Goal: Task Accomplishment & Management: Manage account settings

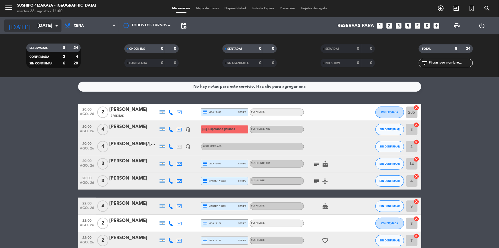
click at [44, 26] on input "[DATE]" at bounding box center [65, 25] width 60 height 11
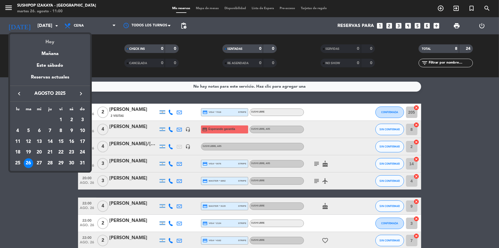
click at [48, 39] on div "Hoy" at bounding box center [50, 40] width 80 height 12
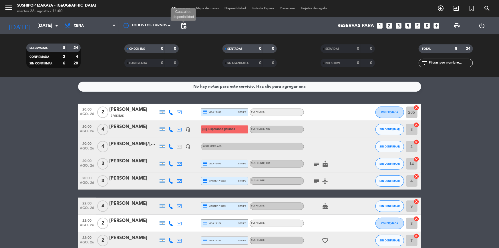
click at [183, 25] on span "pending_actions" at bounding box center [183, 25] width 7 height 7
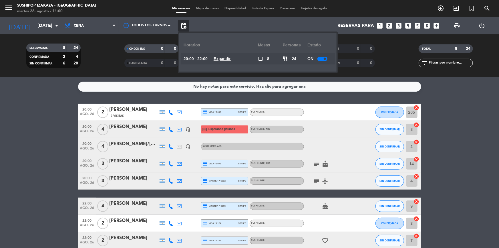
click at [325, 58] on span at bounding box center [325, 59] width 2 height 2
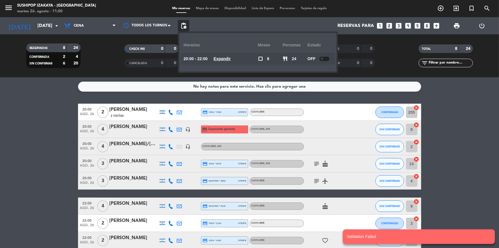
click at [225, 57] on u "Expandir" at bounding box center [222, 58] width 17 height 5
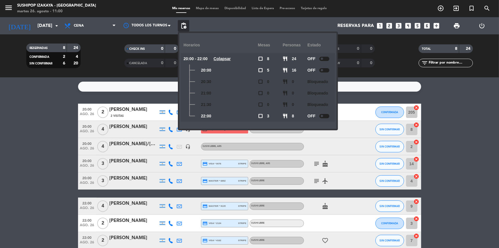
click at [35, 92] on div "No hay notas para este servicio. Haz clic para agregar una 20:00 [DATE] 2 [PERS…" at bounding box center [249, 162] width 499 height 171
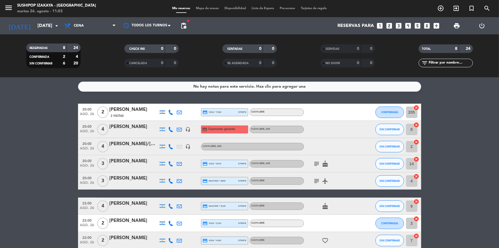
click at [319, 162] on icon "subject" at bounding box center [317, 163] width 7 height 7
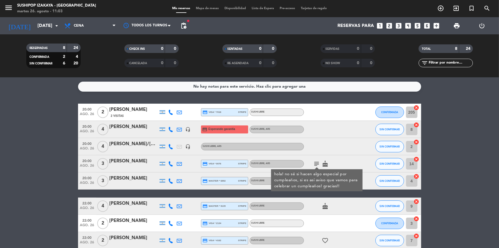
click at [324, 138] on div at bounding box center [330, 146] width 52 height 17
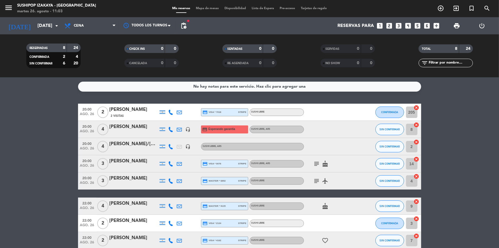
click at [318, 180] on icon "subject" at bounding box center [317, 180] width 7 height 7
click at [329, 137] on div at bounding box center [330, 129] width 52 height 17
click at [185, 23] on span "pending_actions" at bounding box center [183, 25] width 7 height 7
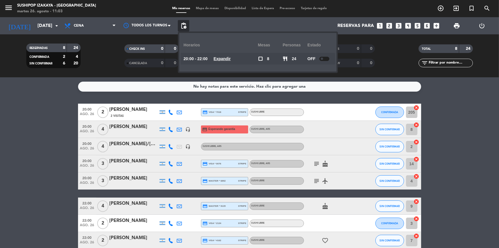
click at [227, 57] on u "Expandir" at bounding box center [222, 58] width 17 height 5
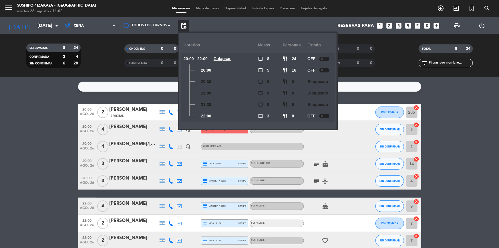
click at [325, 112] on div "OFF" at bounding box center [320, 115] width 25 height 11
click at [325, 114] on div at bounding box center [325, 116] width 10 height 4
click at [323, 57] on div at bounding box center [325, 59] width 10 height 4
click at [323, 58] on span at bounding box center [322, 59] width 2 height 2
click at [100, 78] on div "No hay notas para este servicio. Haz clic para agregar una 20:00 [DATE] 2 [PERS…" at bounding box center [249, 162] width 499 height 171
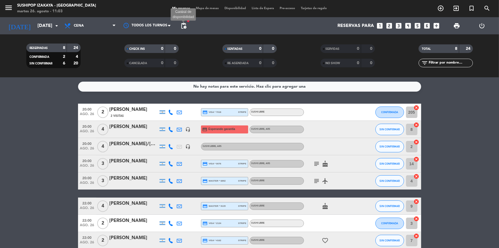
click at [185, 25] on span "pending_actions" at bounding box center [183, 25] width 7 height 7
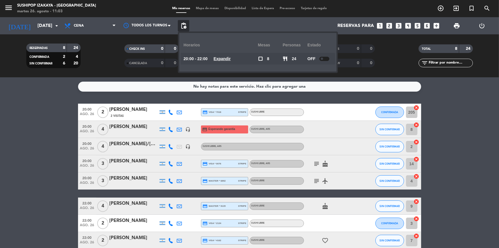
click at [324, 58] on div at bounding box center [325, 59] width 10 height 4
click at [326, 58] on div at bounding box center [325, 59] width 10 height 4
